Goal: Task Accomplishment & Management: Manage account settings

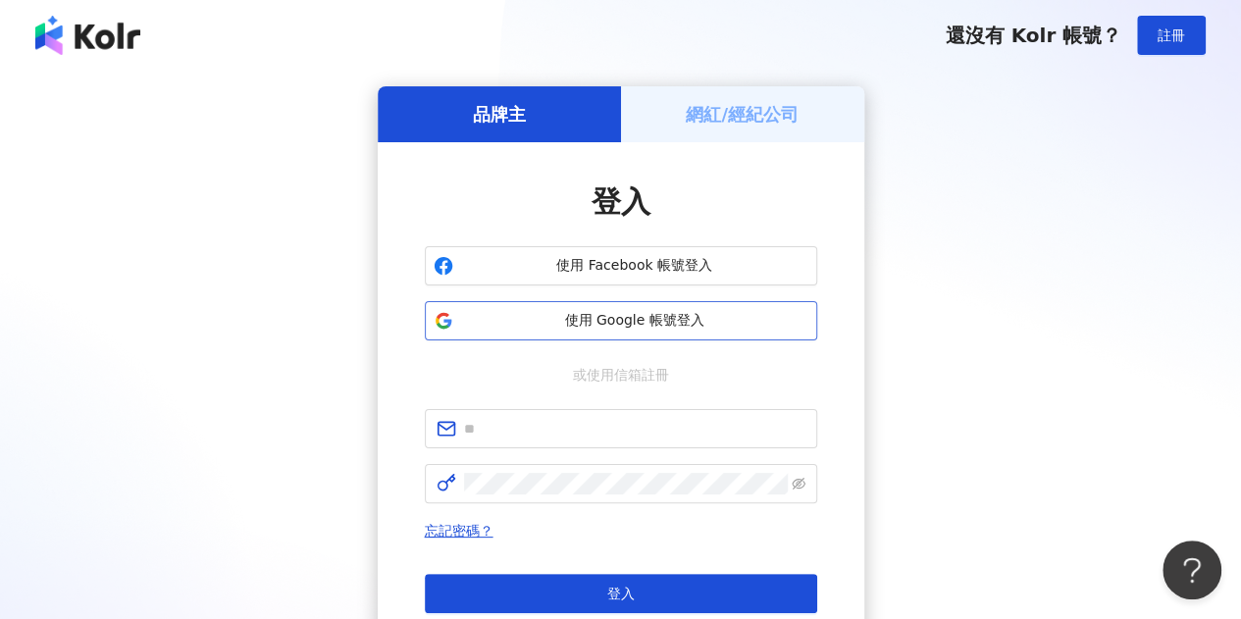
click at [503, 327] on span "使用 Google 帳號登入" at bounding box center [634, 321] width 347 height 20
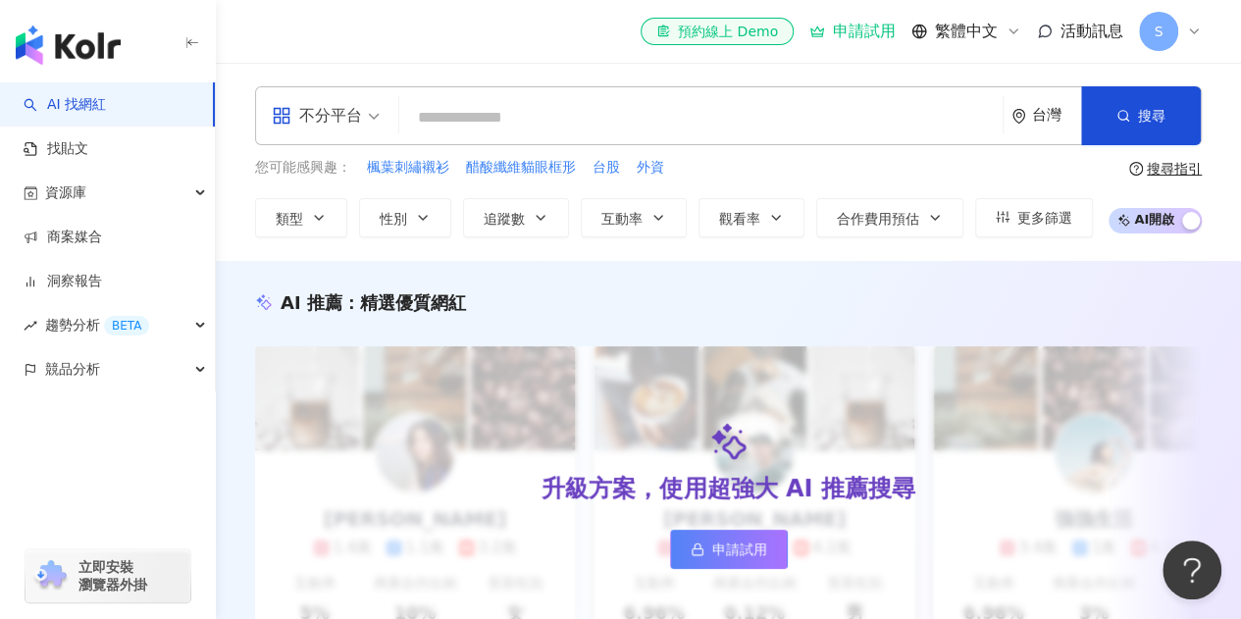
click at [1146, 26] on span "S" at bounding box center [1158, 31] width 39 height 39
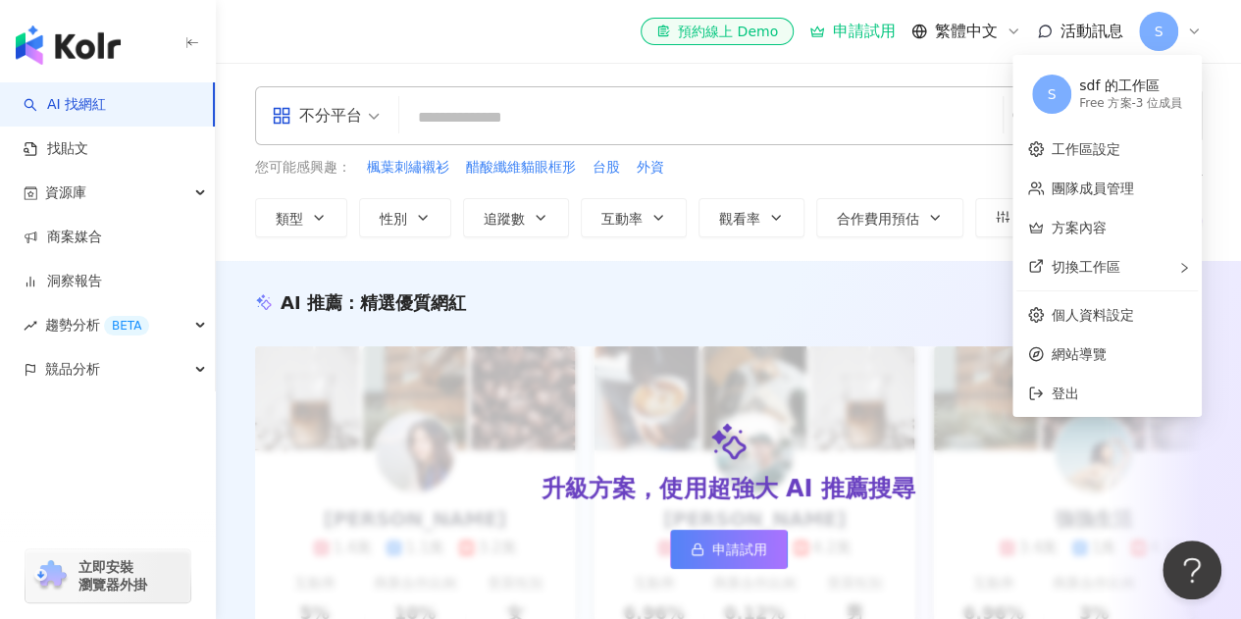
click at [1136, 93] on div "sdf 的工作區" at bounding box center [1130, 87] width 103 height 20
click at [1163, 101] on div "Free 方案 - 3 位成員" at bounding box center [1130, 103] width 103 height 17
click at [1097, 186] on link "團隊成員管理" at bounding box center [1092, 188] width 82 height 16
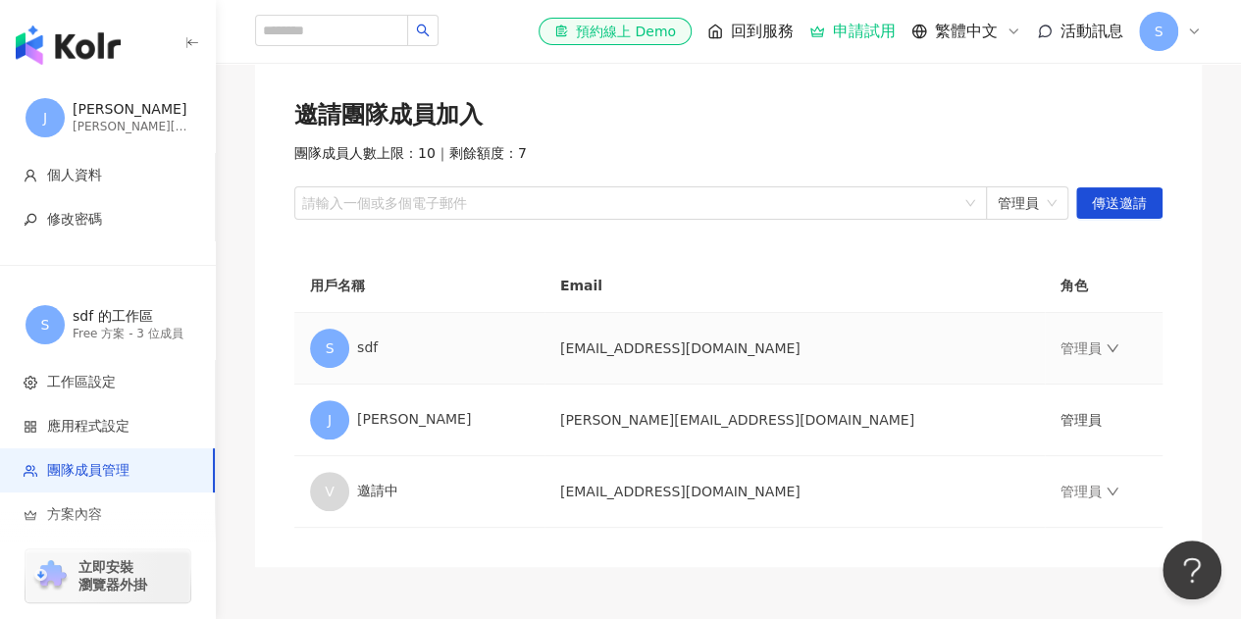
scroll to position [122, 0]
click at [673, 427] on td "[PERSON_NAME][EMAIL_ADDRESS][DOMAIN_NAME]" at bounding box center [794, 421] width 500 height 72
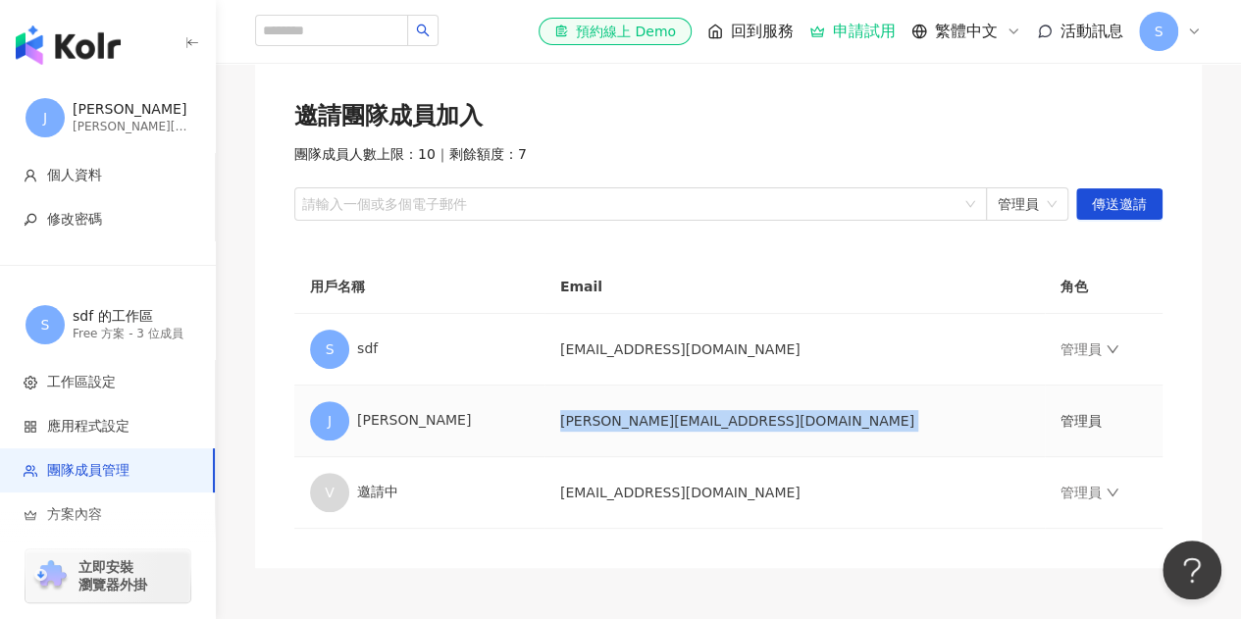
click at [673, 427] on td "[PERSON_NAME][EMAIL_ADDRESS][DOMAIN_NAME]" at bounding box center [794, 421] width 500 height 72
copy td "[PERSON_NAME][EMAIL_ADDRESS][DOMAIN_NAME]"
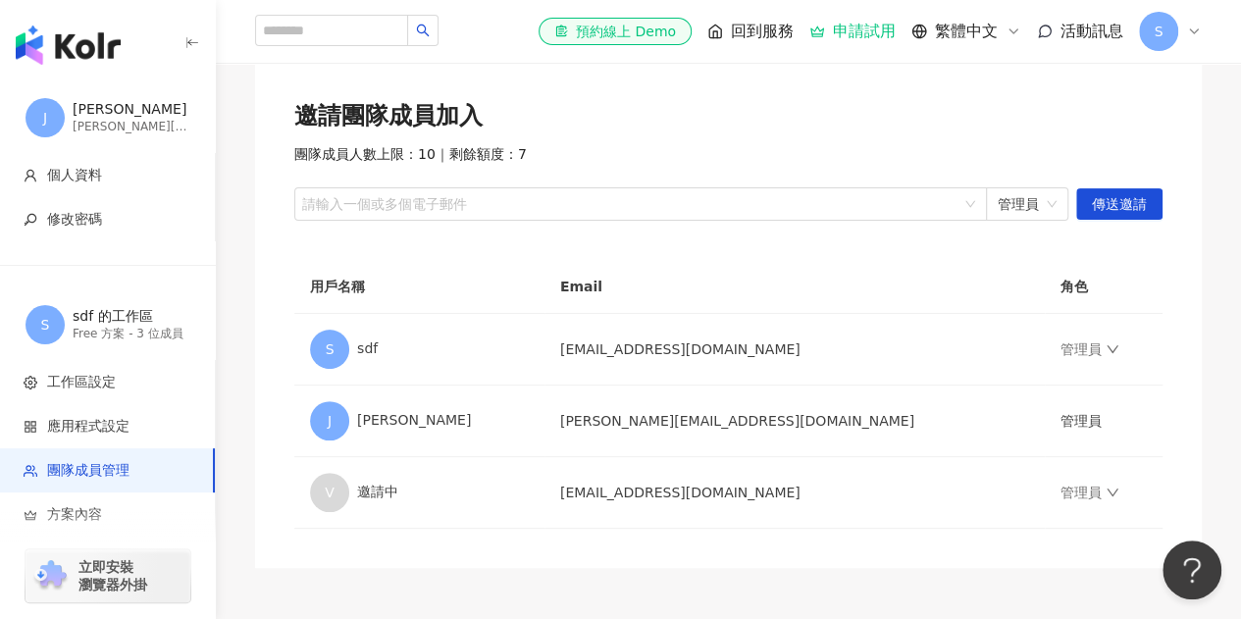
click at [246, 207] on div "團隊成員管理 邀請團隊成員加入 團隊成員人數上限：10 ｜ 剩餘額度：7 請輸入一個或多個電子郵件 管理員 傳送邀請 用戶名稱 Email 角色 S sdf …" at bounding box center [728, 274] width 1025 height 588
